Goal: Information Seeking & Learning: Find specific fact

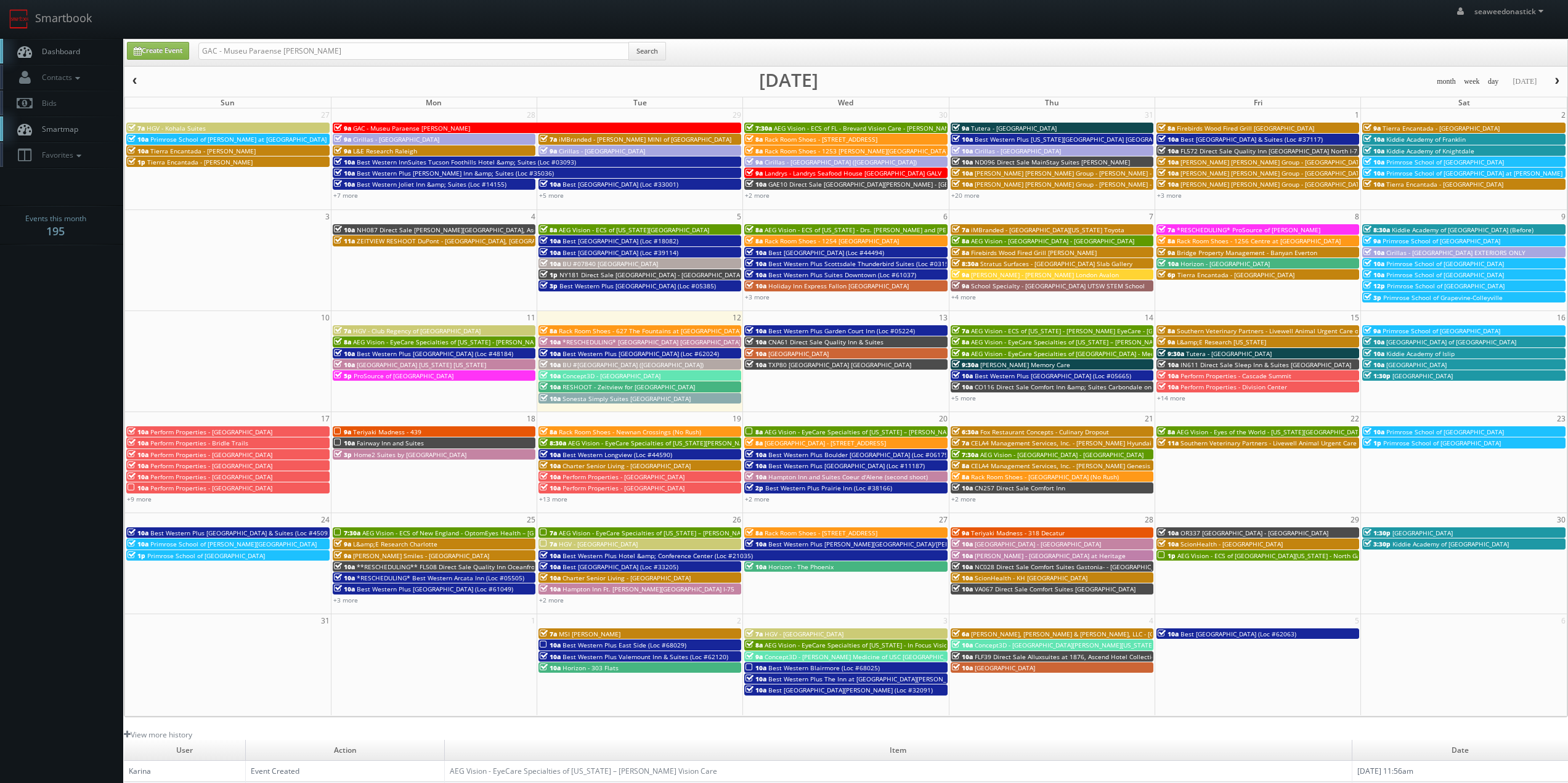
drag, startPoint x: 226, startPoint y: 51, endPoint x: 162, endPoint y: 58, distance: 64.4
click at [162, 58] on div "Create Event GAC - Museu Paraense Emilio Goeldi Search" at bounding box center [846, 54] width 1458 height 24
type input "Museu Paraense Emilio Goeldi"
click at [642, 52] on button "Search" at bounding box center [647, 51] width 37 height 19
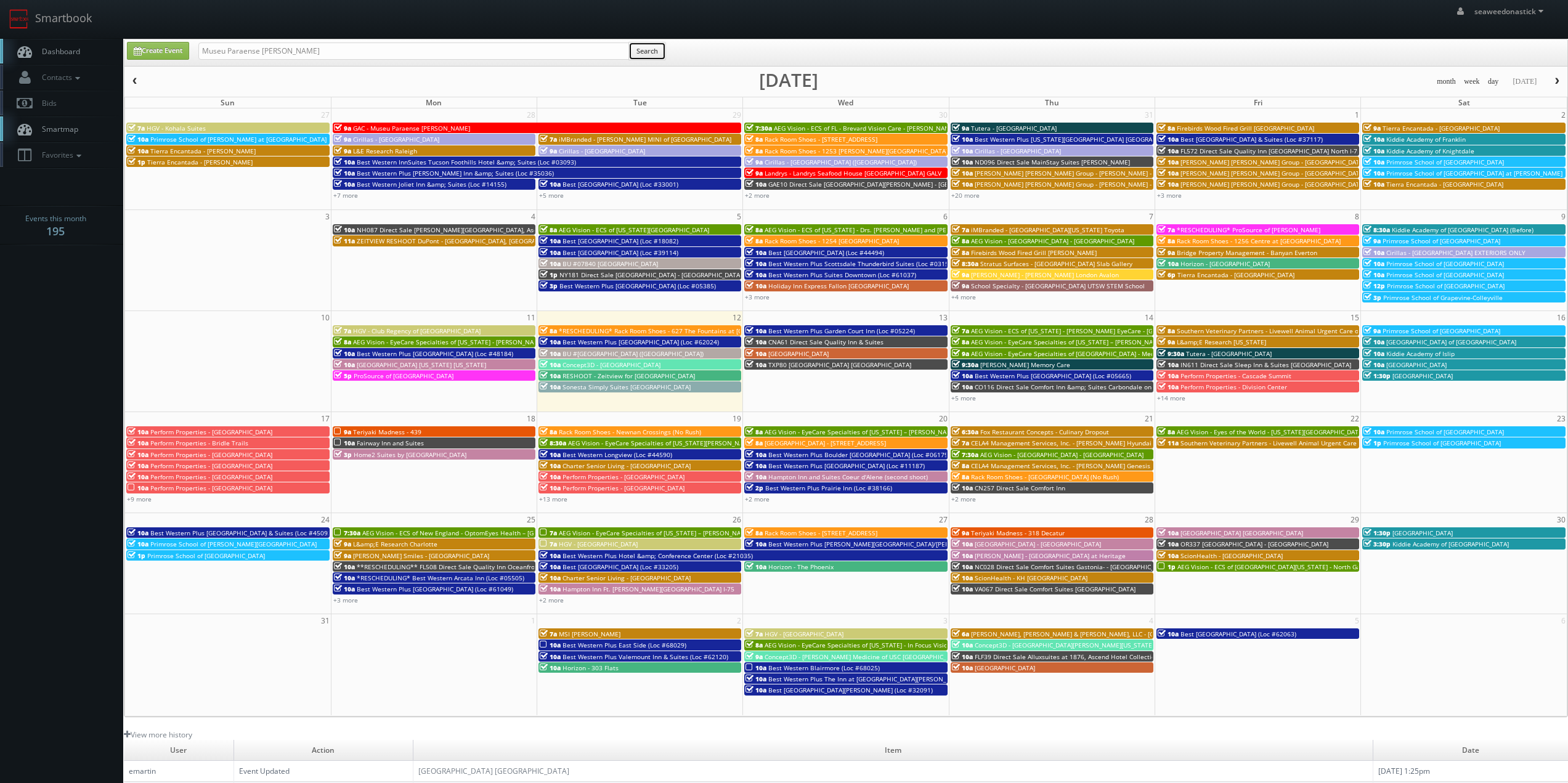
click at [640, 51] on button "Search" at bounding box center [647, 51] width 37 height 19
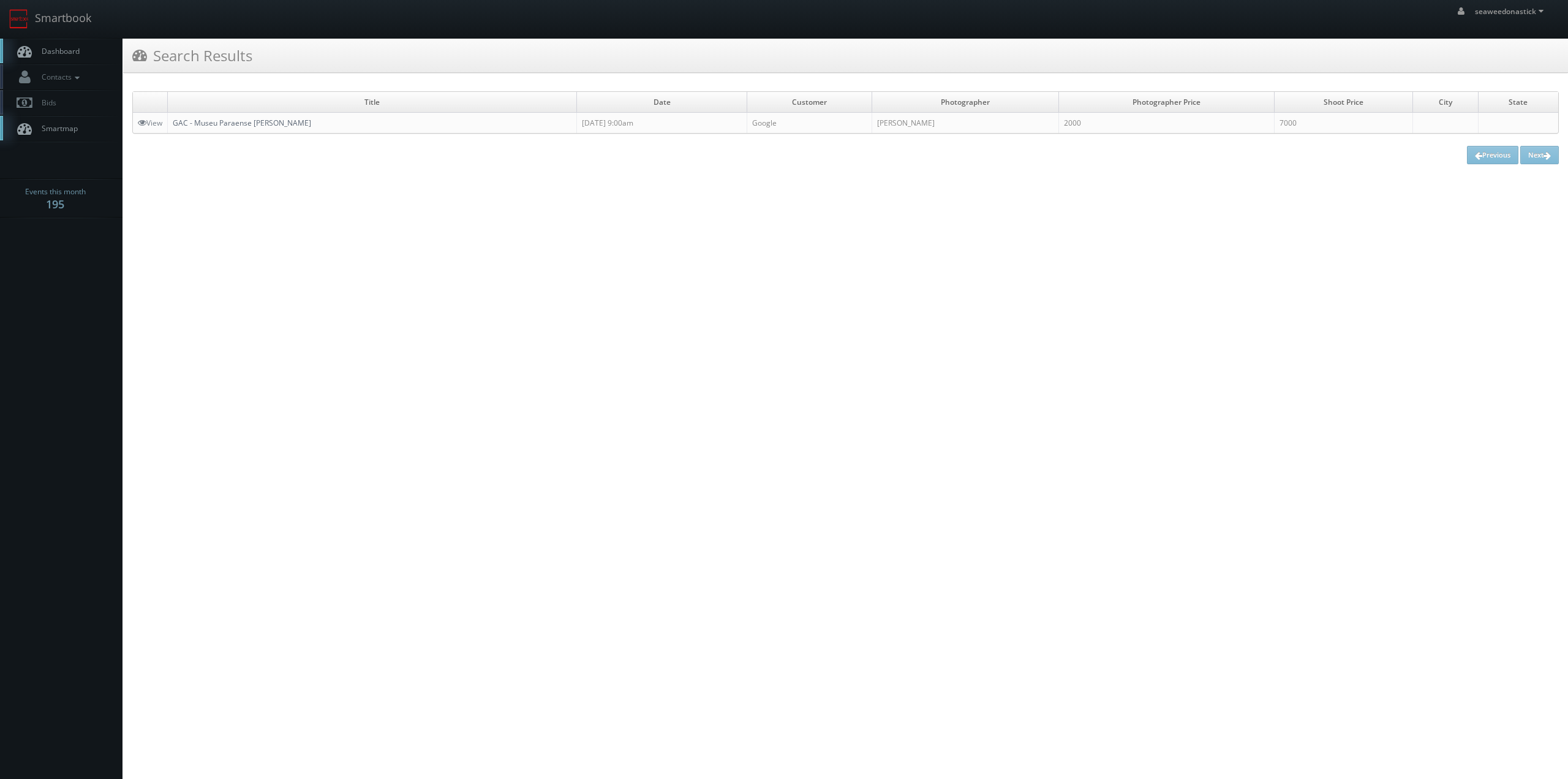
click at [242, 119] on link "GAC - Museu Paraense Emilio Goeldi" at bounding box center [241, 122] width 138 height 10
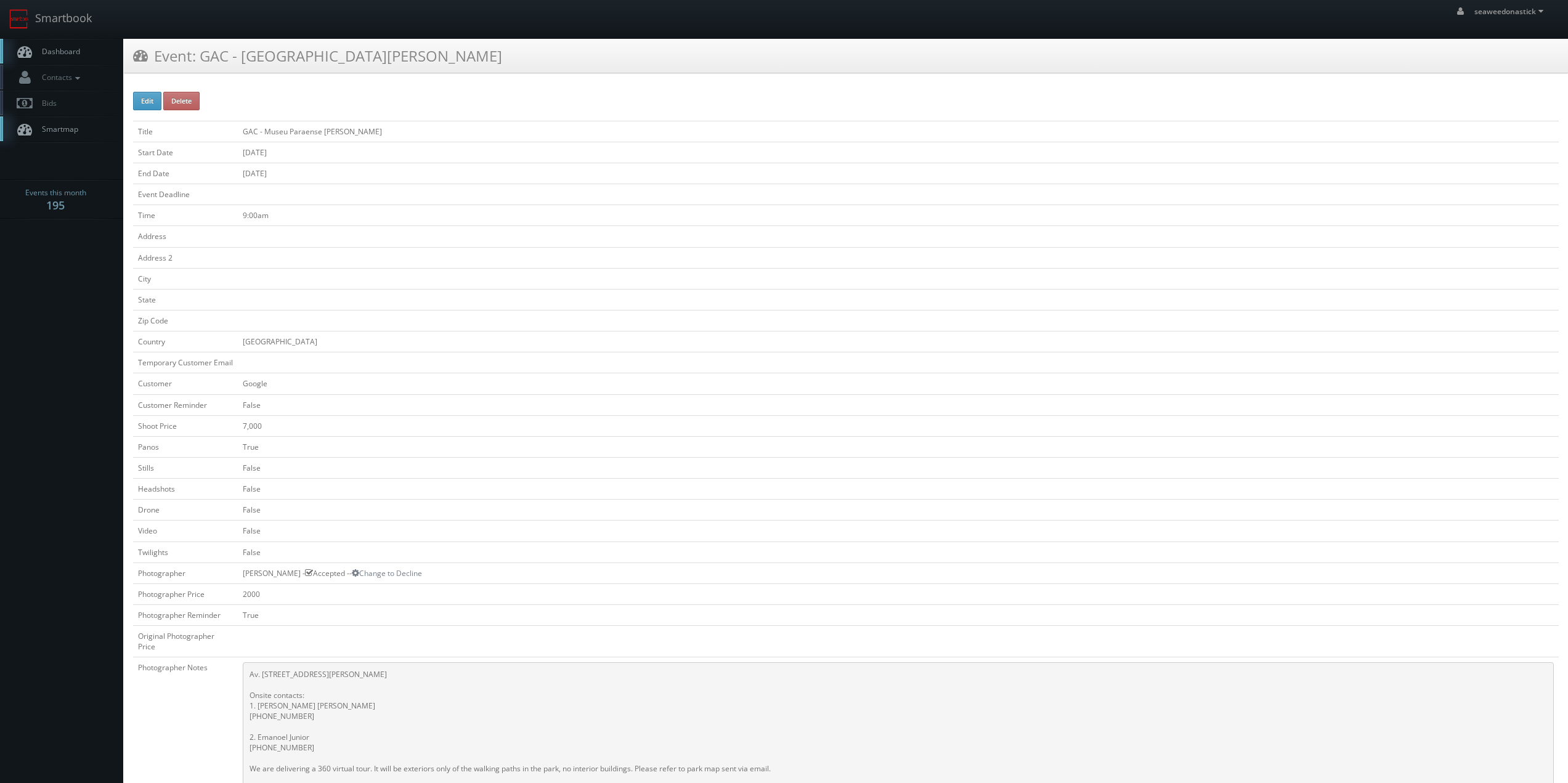
scroll to position [185, 0]
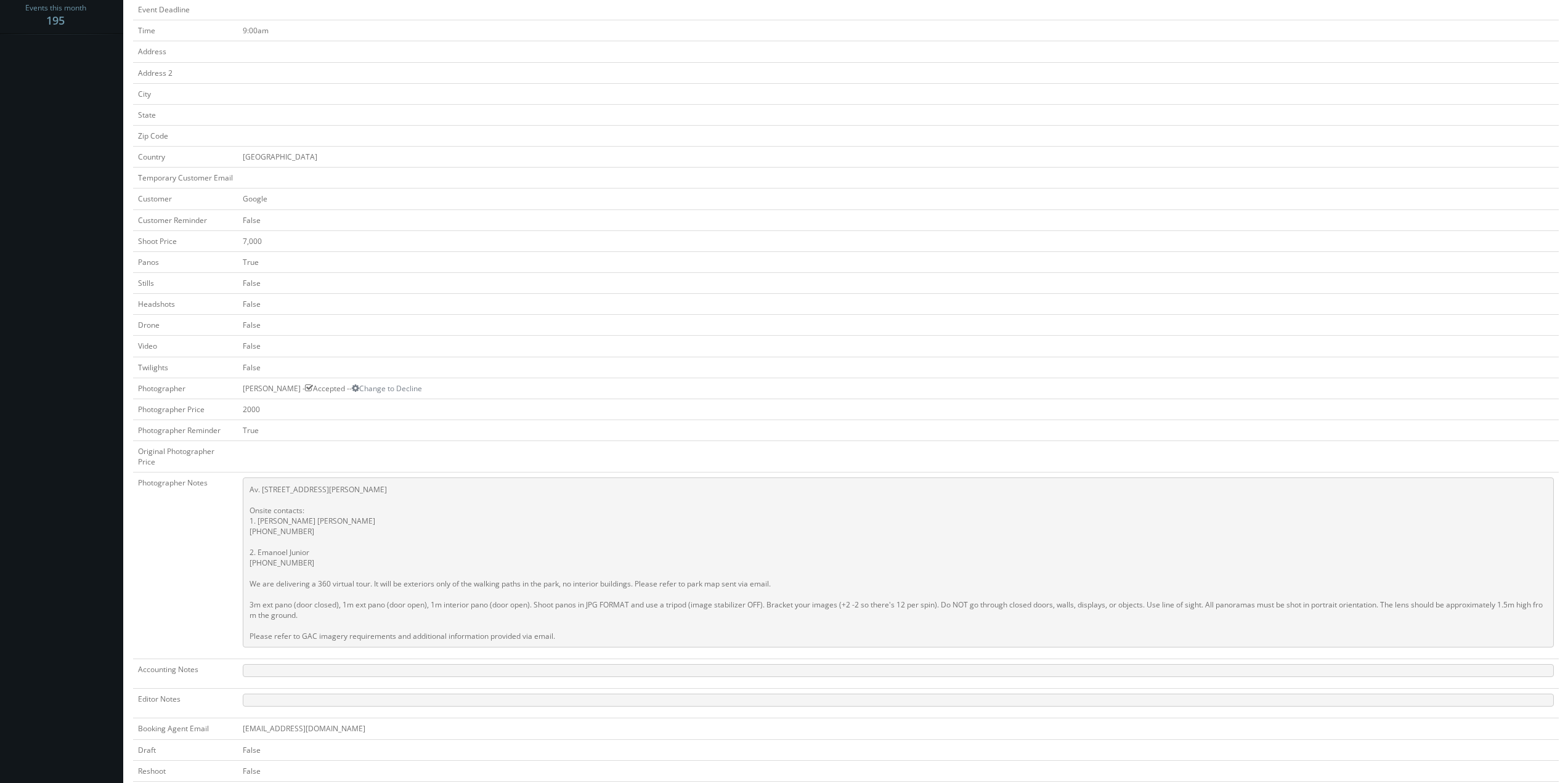
click at [620, 414] on td "2000" at bounding box center [898, 408] width 1321 height 21
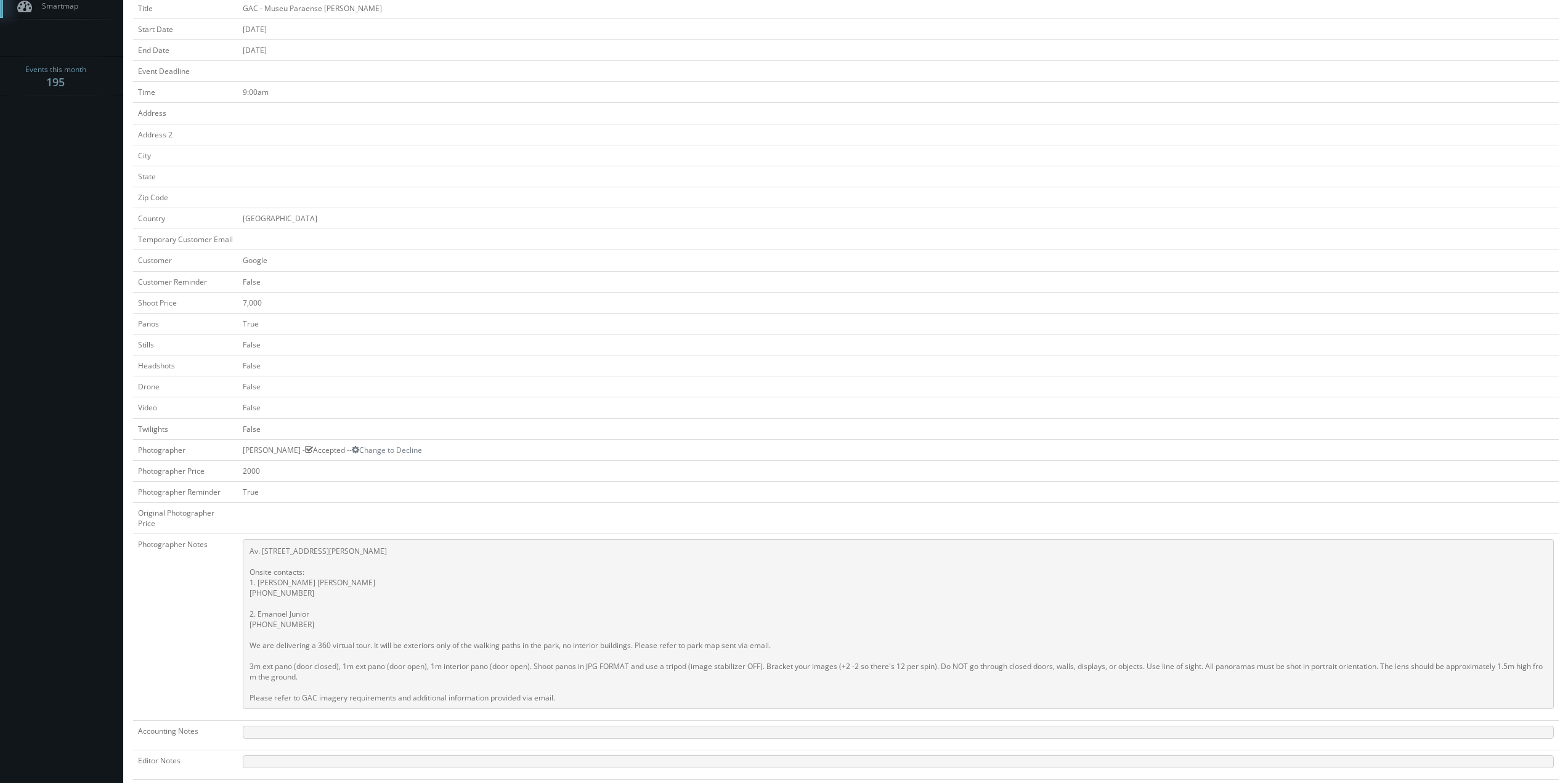
scroll to position [0, 0]
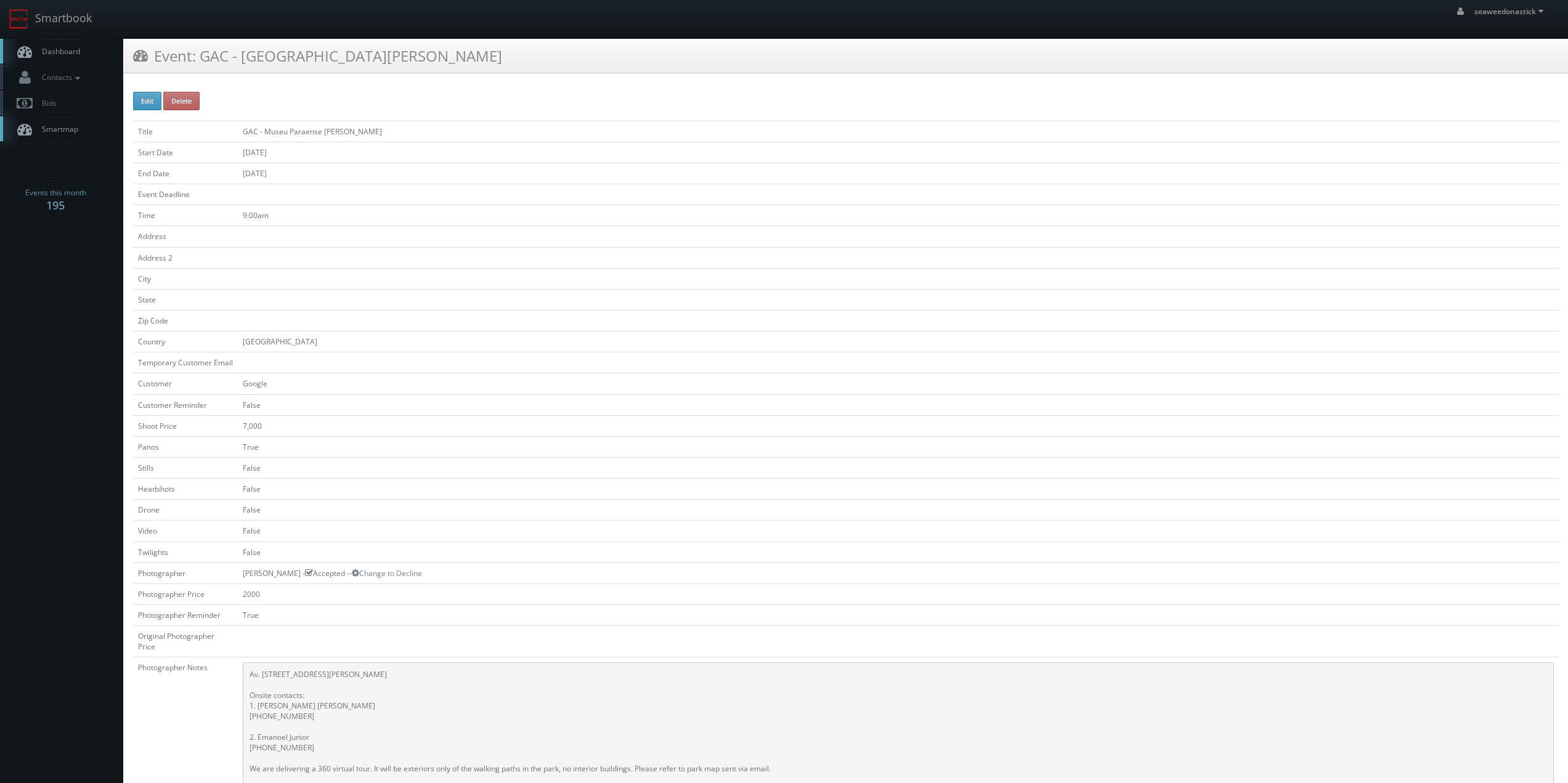
click at [66, 54] on span "Dashboard" at bounding box center [58, 51] width 44 height 10
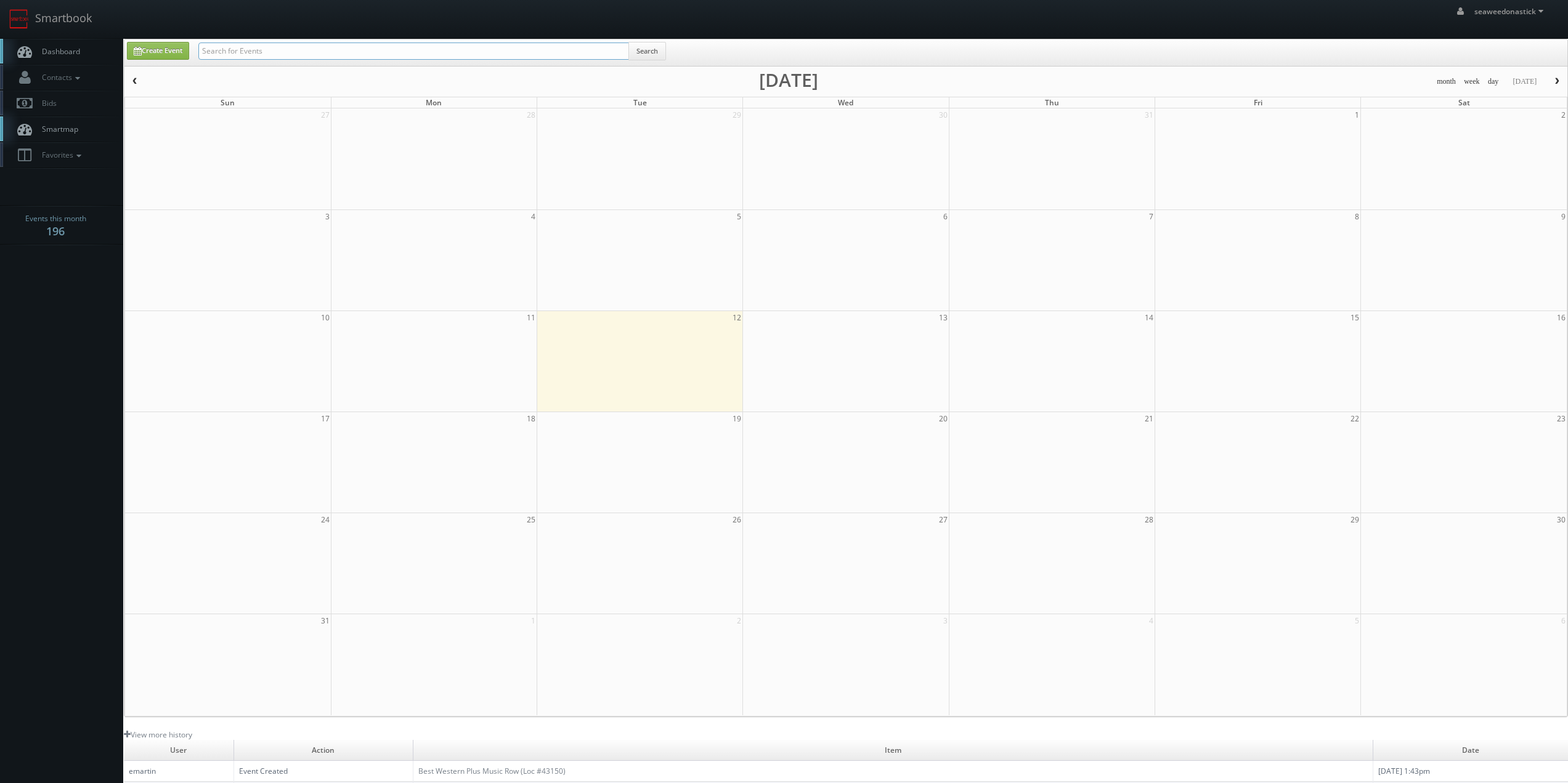
drag, startPoint x: 0, startPoint y: 0, endPoint x: 250, endPoint y: 51, distance: 255.1
click at [250, 51] on input "text" at bounding box center [414, 51] width 431 height 17
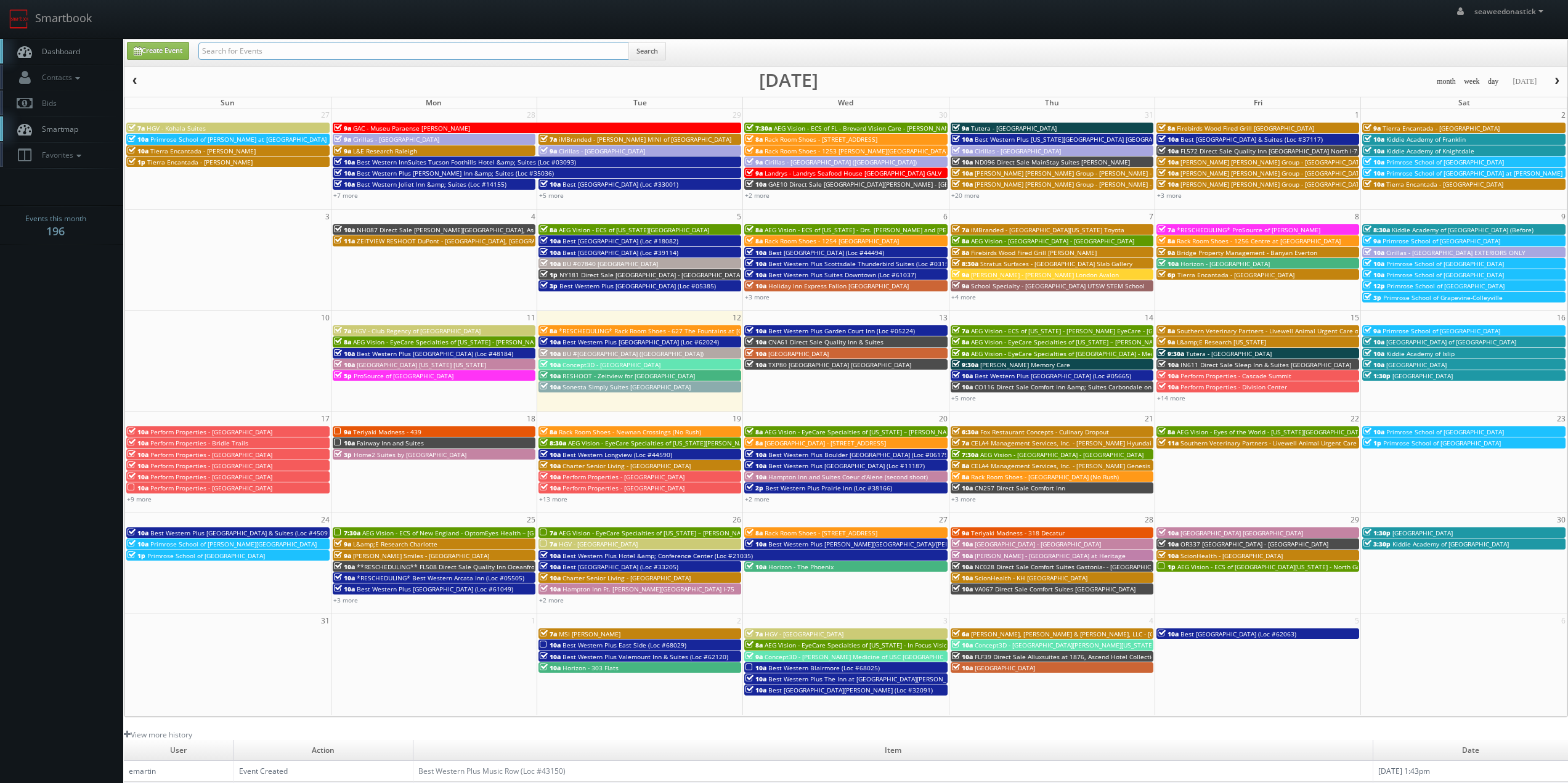
paste input "(07-28-25) Best Western Inn Suites Tucson Foothills Hotel & Suites (Loc #03093)…"
drag, startPoint x: 240, startPoint y: 52, endPoint x: 0, endPoint y: 65, distance: 240.4
click at [0, 65] on body "Smartbook Toggle Side Navigation Toggle Top Navigation seaweedonastick seaweedo…" at bounding box center [784, 485] width 1568 height 970
type input "Best Western Inn Suites Tucson Foothills Hotel & Suites (Loc #03093) - 11 Rooms"
click at [639, 58] on button "Search" at bounding box center [647, 51] width 37 height 19
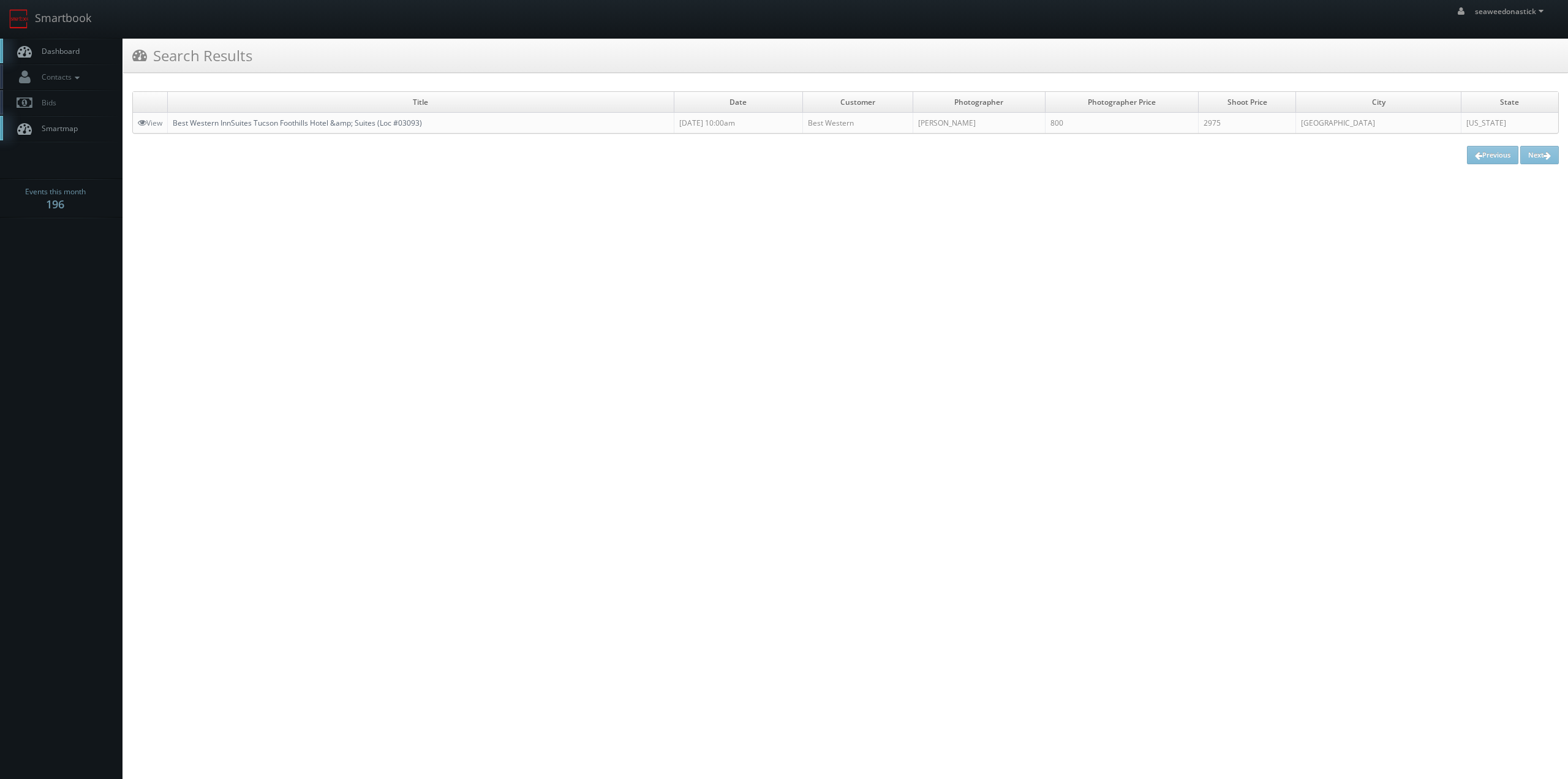
click at [337, 118] on link "Best Western InnSuites Tucson Foothills Hotel &amp; Suites (Loc #03093)" at bounding box center [297, 122] width 249 height 10
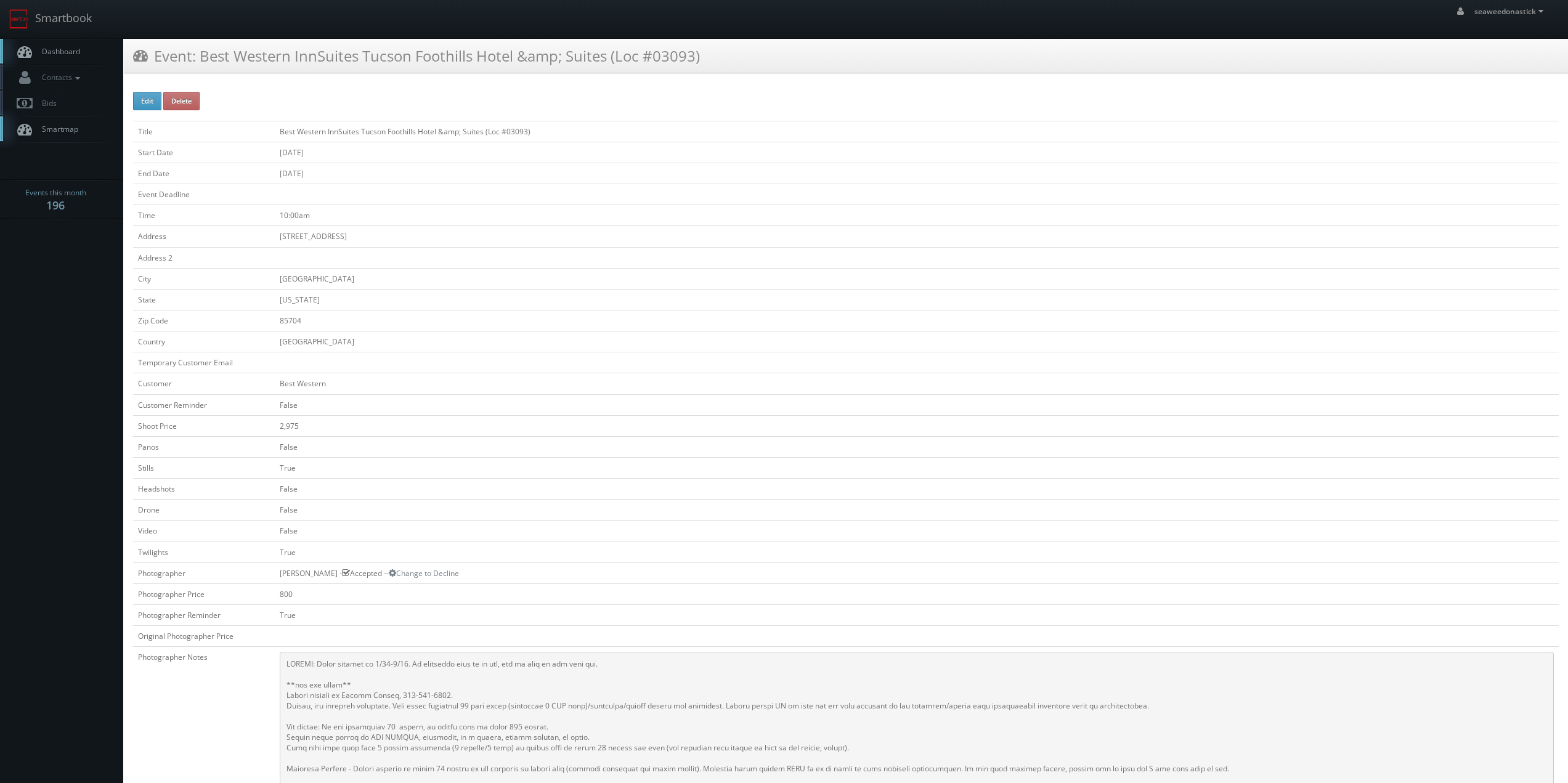
scroll to position [123, 0]
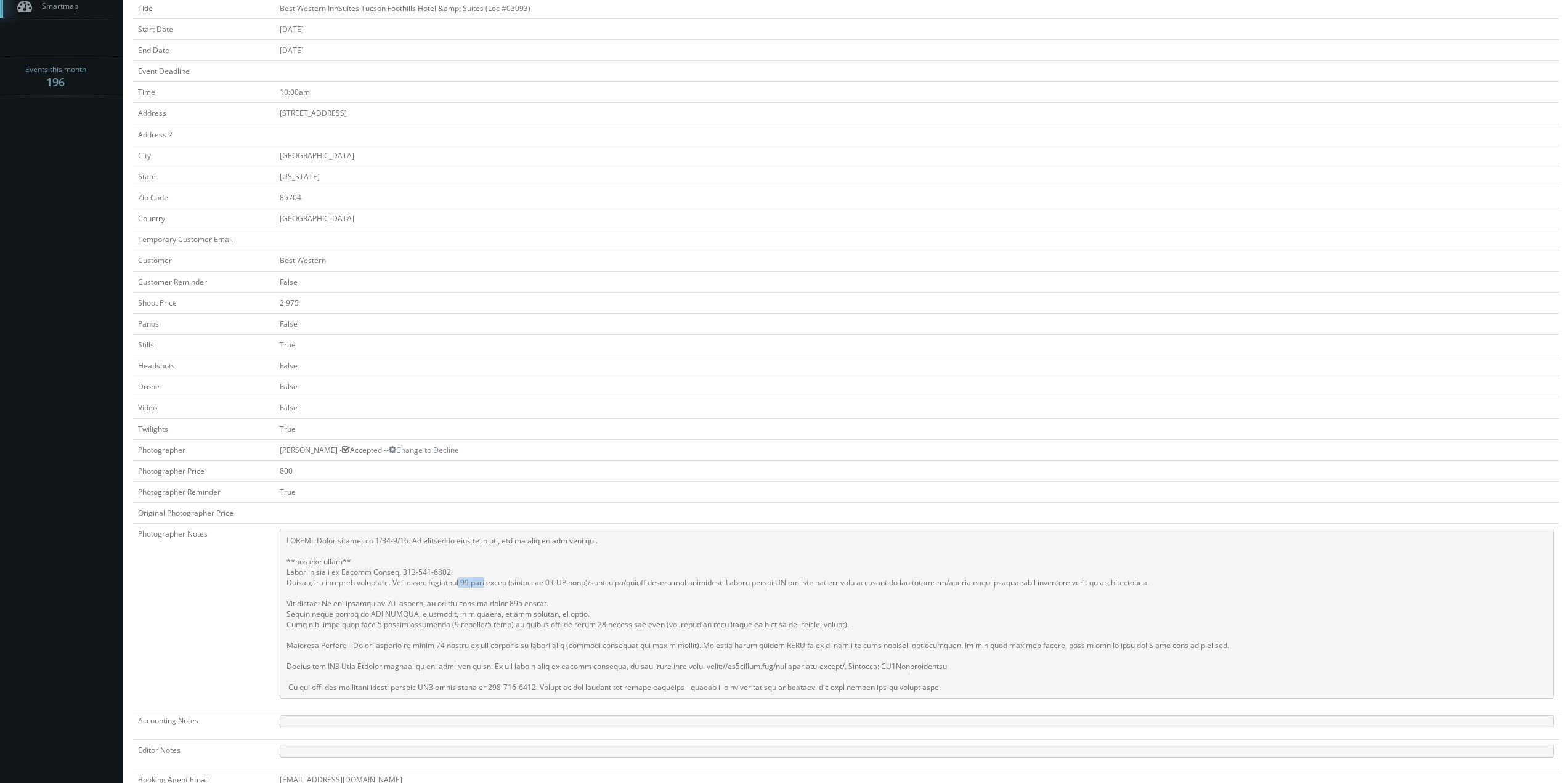
drag, startPoint x: 455, startPoint y: 581, endPoint x: 516, endPoint y: 580, distance: 61.0
click at [499, 580] on pre at bounding box center [917, 613] width 1274 height 170
click at [592, 427] on td "True" at bounding box center [916, 428] width 1283 height 21
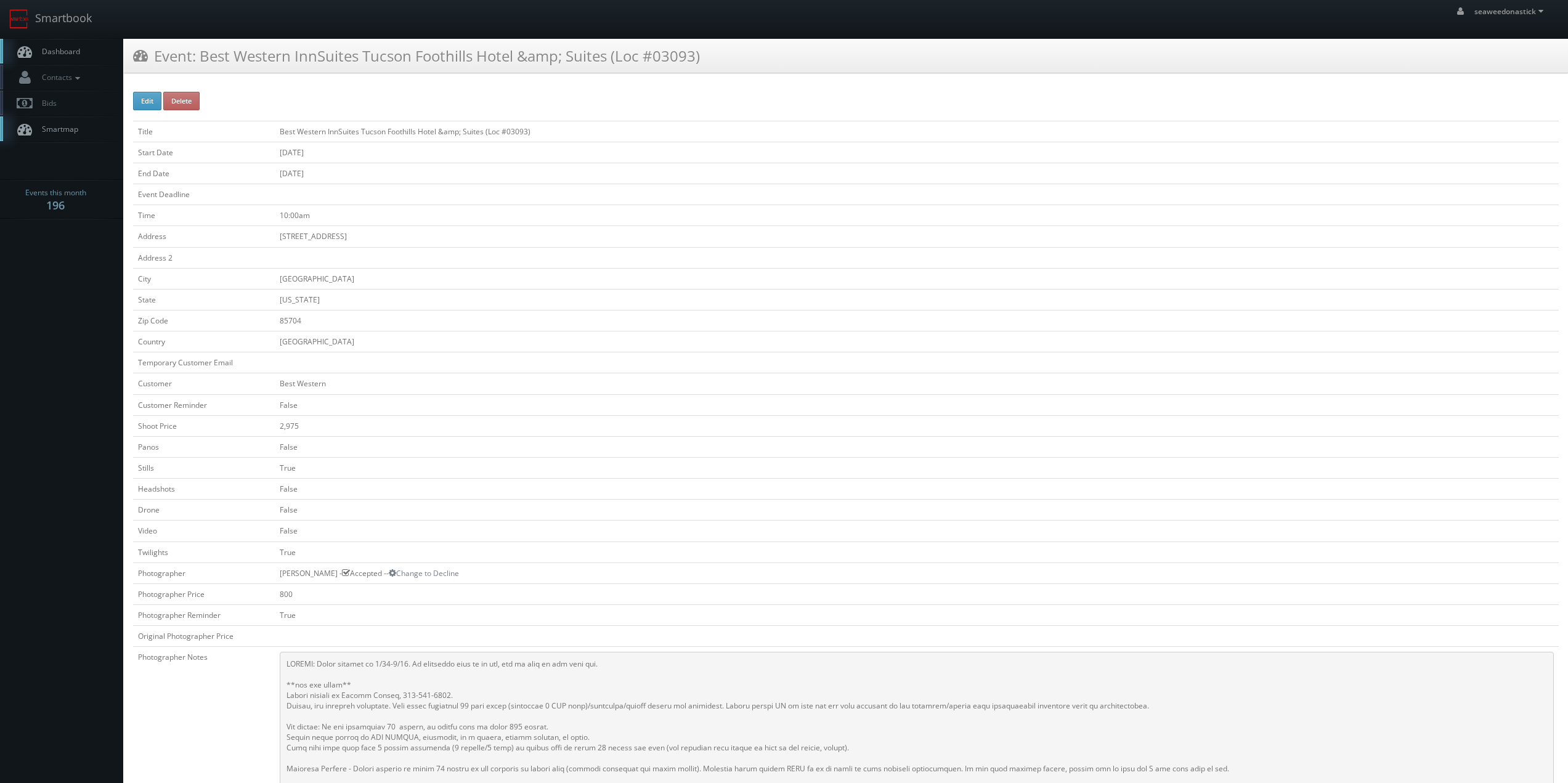
scroll to position [61, 0]
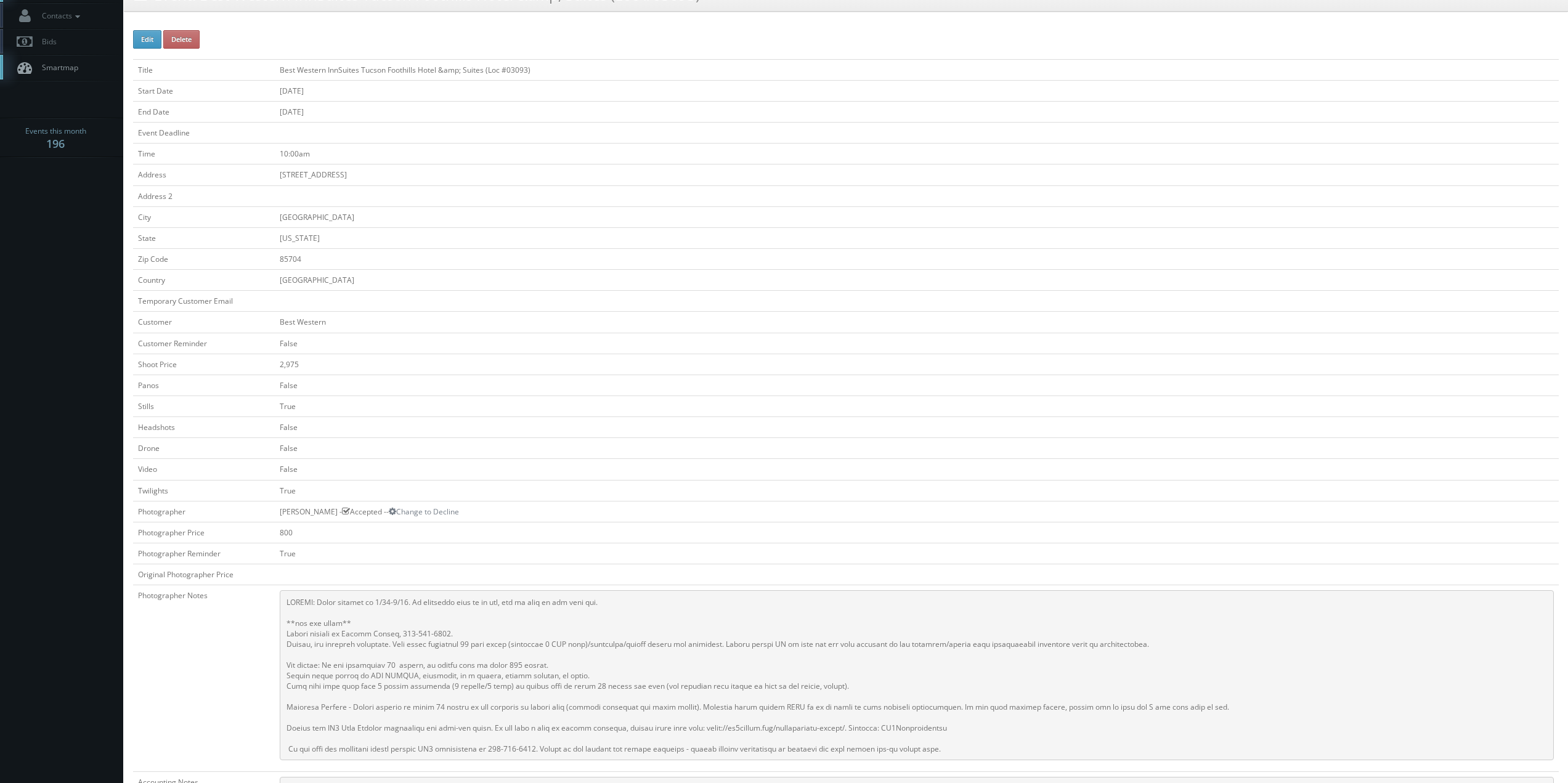
click at [578, 404] on td "True" at bounding box center [916, 405] width 1283 height 21
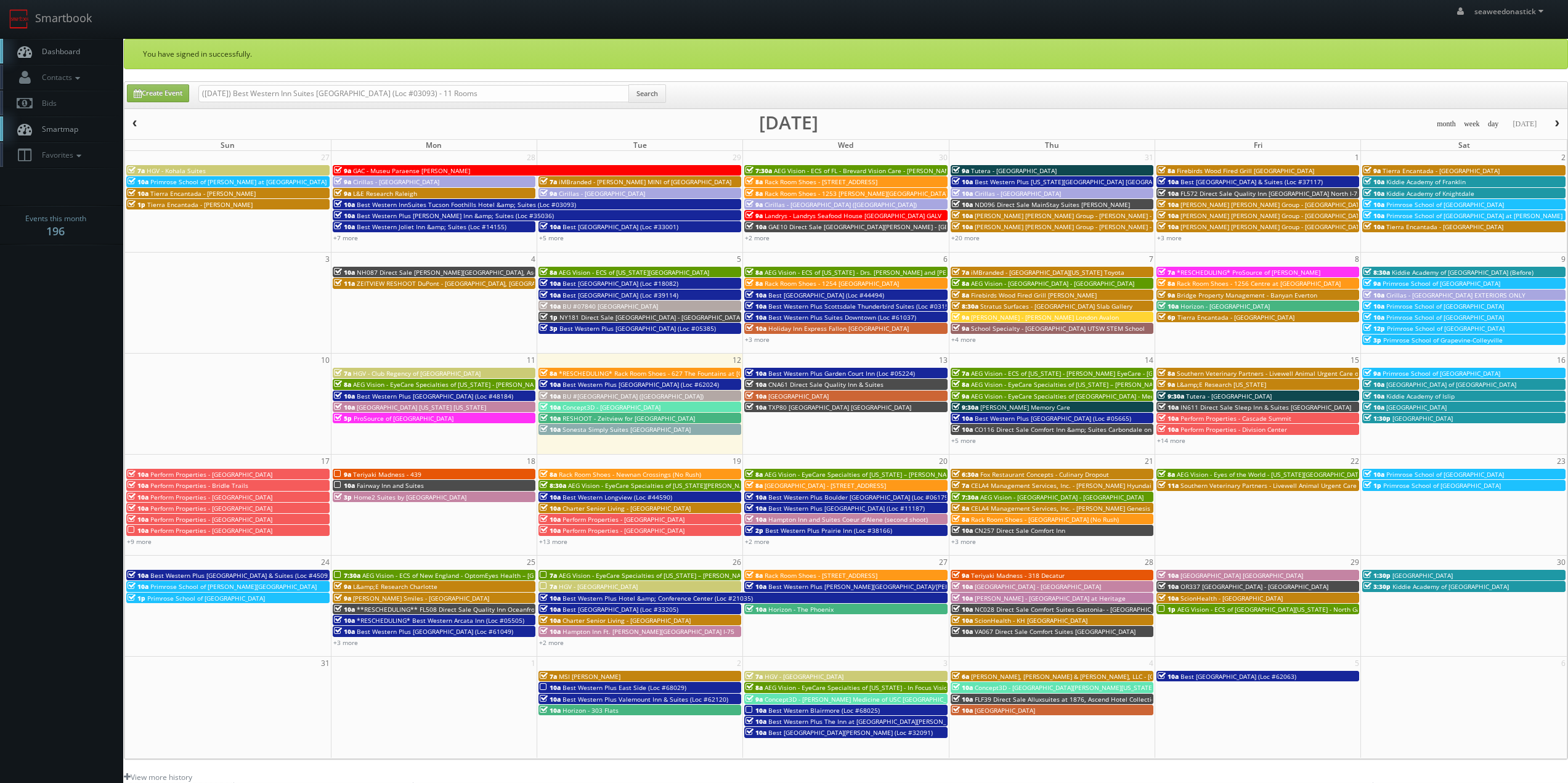
drag, startPoint x: 242, startPoint y: 96, endPoint x: 124, endPoint y: 99, distance: 118.0
click at [125, 99] on div "Create Event (07-28-25) Best Western Inn Suites Tucson Foothills Hotel & Suites…" at bounding box center [846, 96] width 1458 height 24
type input "Best Western Inn Suites Tucson Foothills Hotel & Suites (Loc #03093) - 11 Rooms"
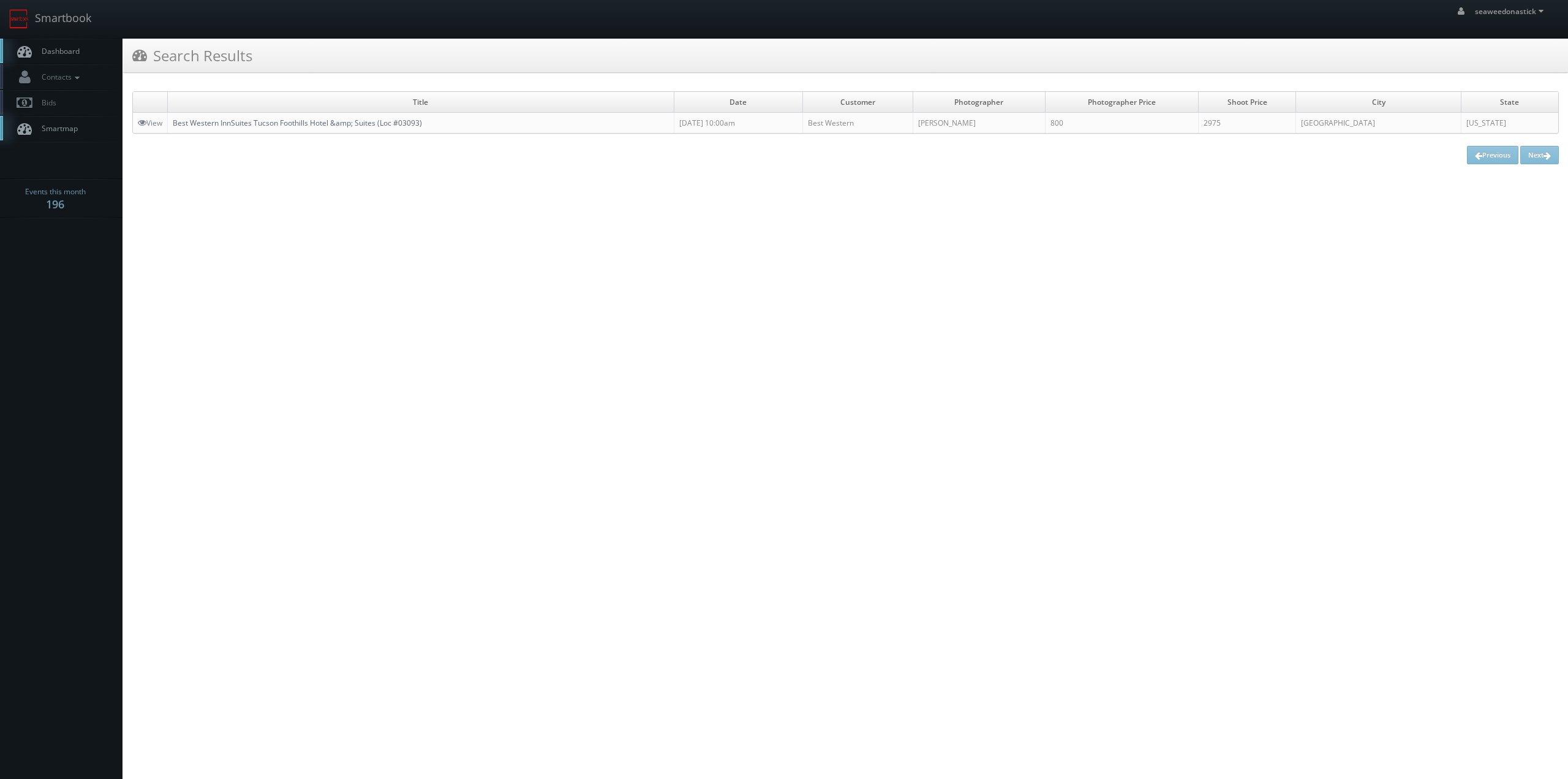
click at [256, 125] on link "Best Western InnSuites Tucson Foothills Hotel &amp; Suites (Loc #03093)" at bounding box center [297, 122] width 249 height 10
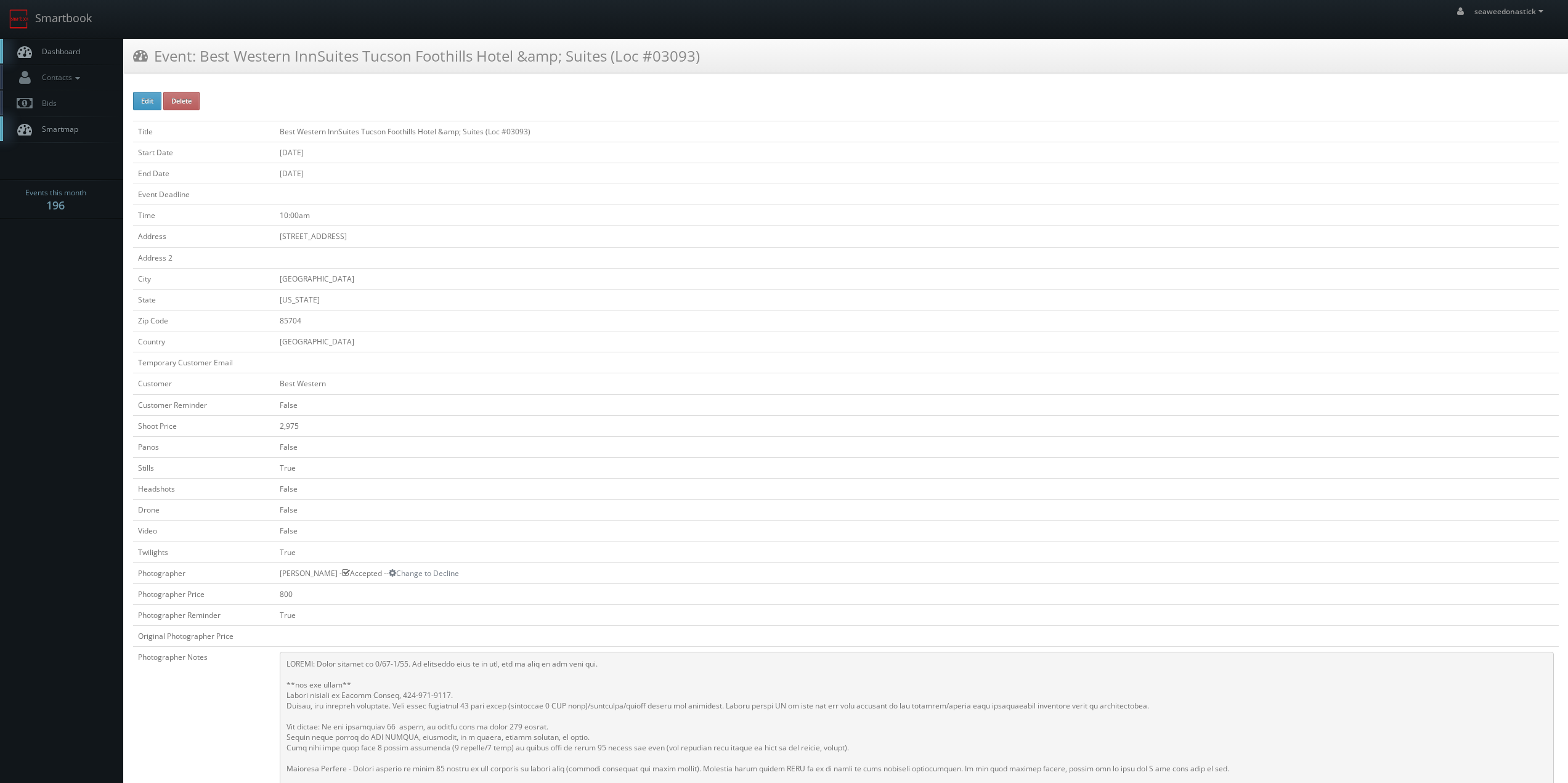
scroll to position [185, 0]
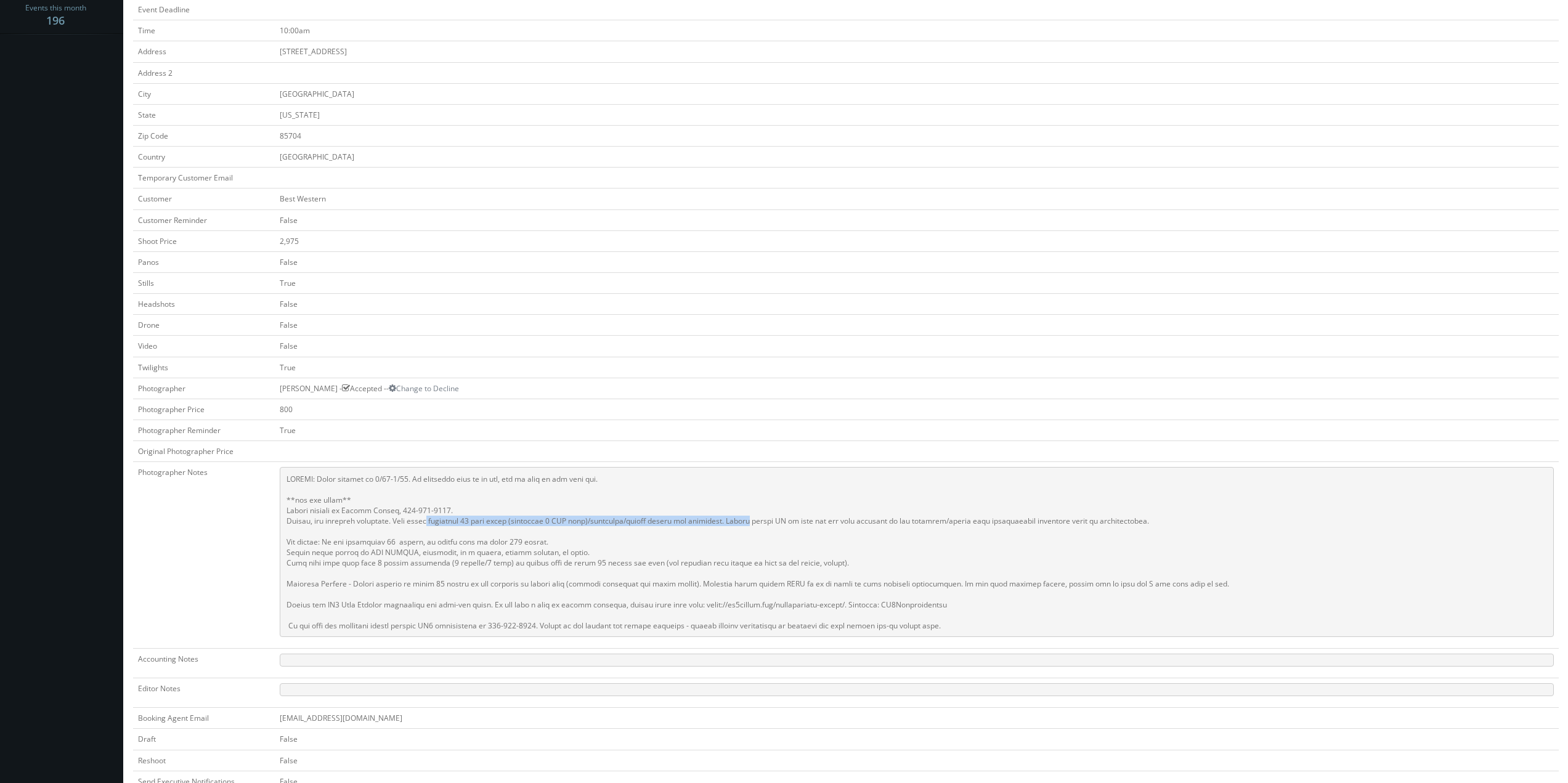
drag, startPoint x: 424, startPoint y: 524, endPoint x: 756, endPoint y: 525, distance: 332.0
click at [756, 525] on pre at bounding box center [917, 551] width 1274 height 170
drag, startPoint x: 761, startPoint y: 528, endPoint x: 982, endPoint y: 524, distance: 221.0
click at [982, 524] on pre at bounding box center [917, 551] width 1274 height 170
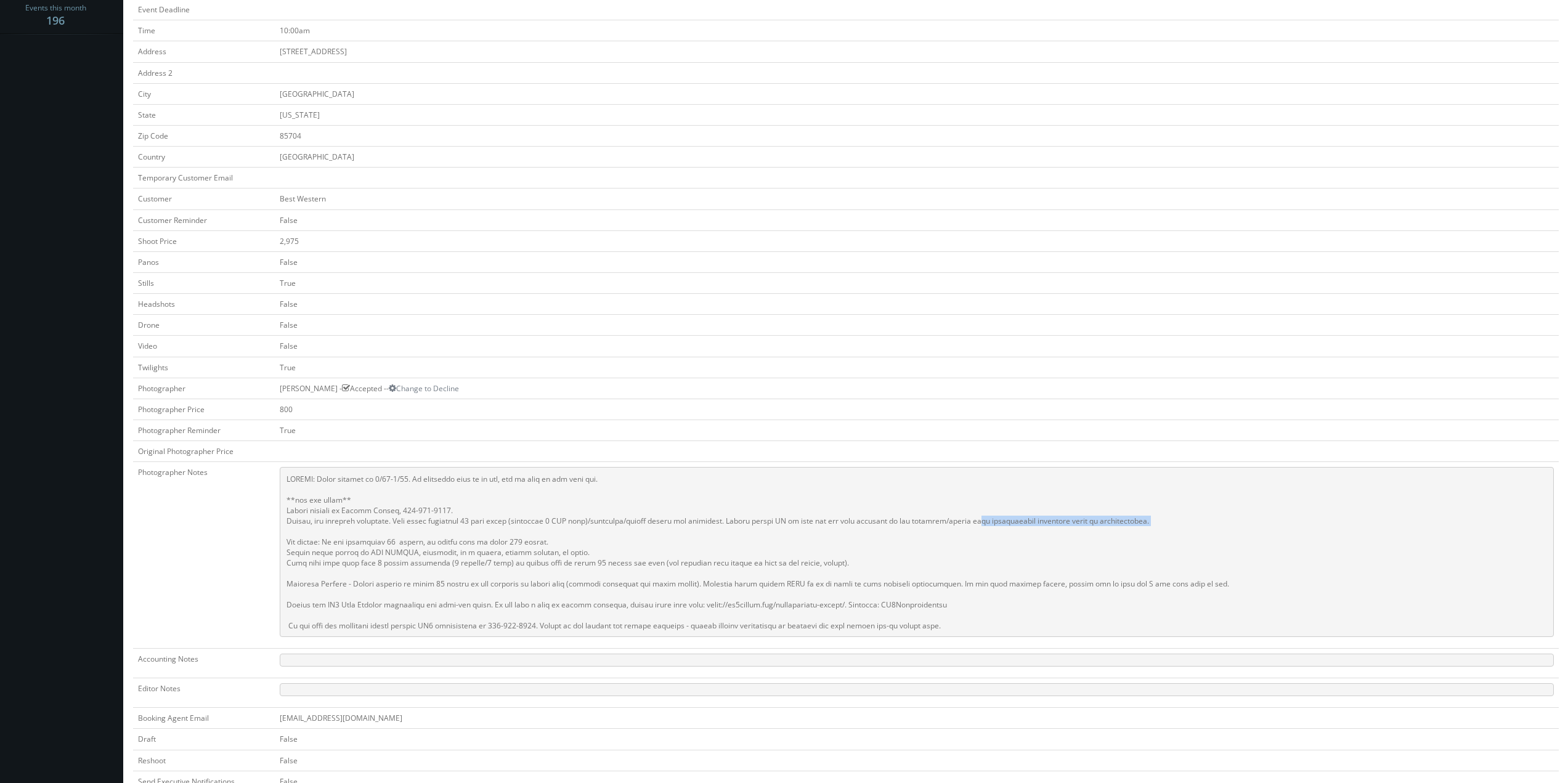
click at [982, 524] on pre at bounding box center [917, 551] width 1274 height 170
click at [492, 259] on td "False" at bounding box center [916, 261] width 1283 height 21
drag, startPoint x: 284, startPoint y: 91, endPoint x: 317, endPoint y: 88, distance: 33.1
click at [317, 88] on td "[GEOGRAPHIC_DATA]" at bounding box center [916, 93] width 1283 height 21
copy td "[GEOGRAPHIC_DATA]"
